Goal: Navigation & Orientation: Find specific page/section

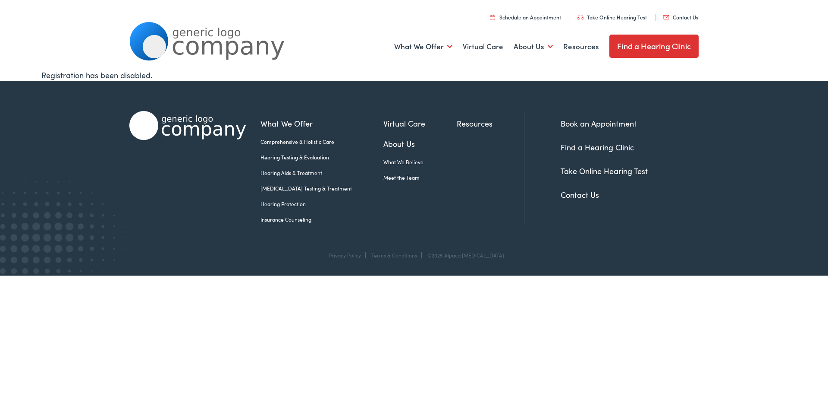
click at [666, 45] on link "Find a Hearing Clinic" at bounding box center [654, 46] width 89 height 23
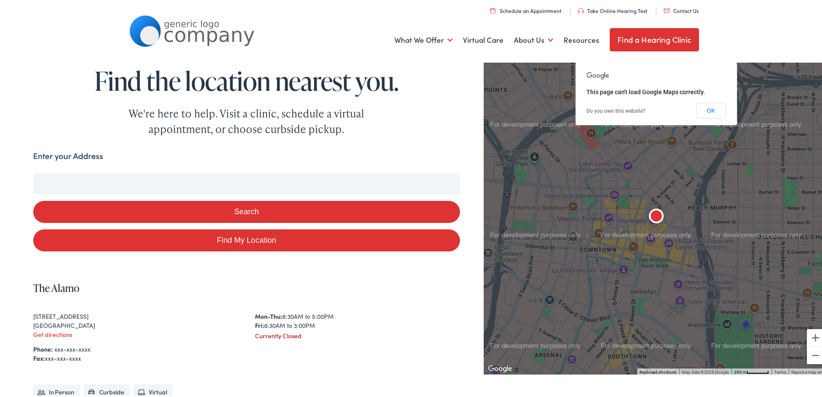
click at [101, 179] on input "Enter your Address" at bounding box center [246, 182] width 427 height 22
type input "wal"
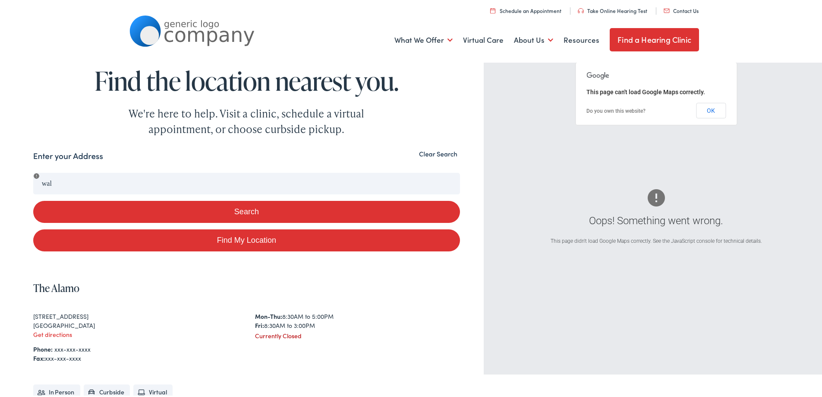
scroll to position [347, 0]
